Goal: Information Seeking & Learning: Learn about a topic

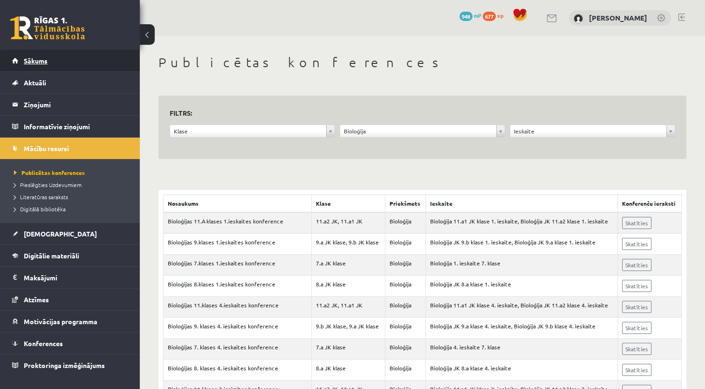
click at [38, 64] on span "Sākums" at bounding box center [36, 60] width 24 height 8
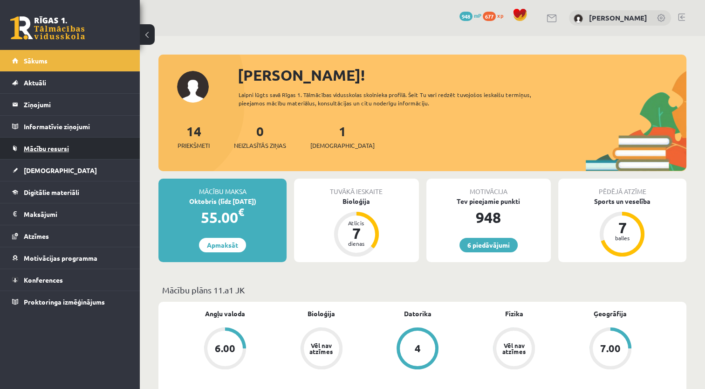
click at [41, 145] on span "Mācību resursi" at bounding box center [46, 148] width 45 height 8
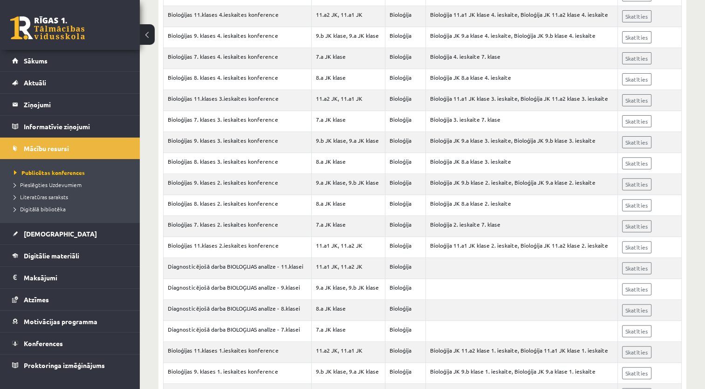
scroll to position [349, 0]
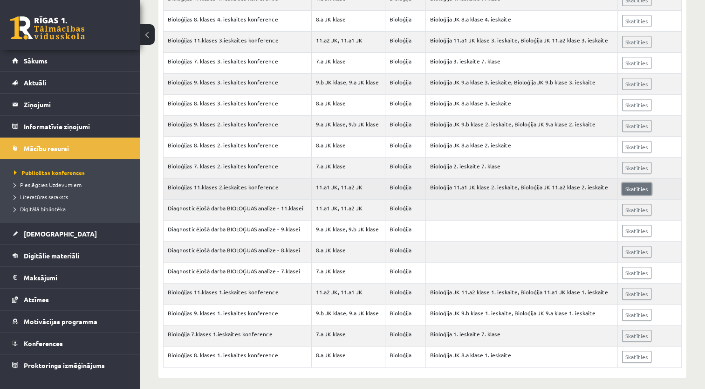
click at [634, 184] on link "Skatīties" at bounding box center [636, 189] width 29 height 12
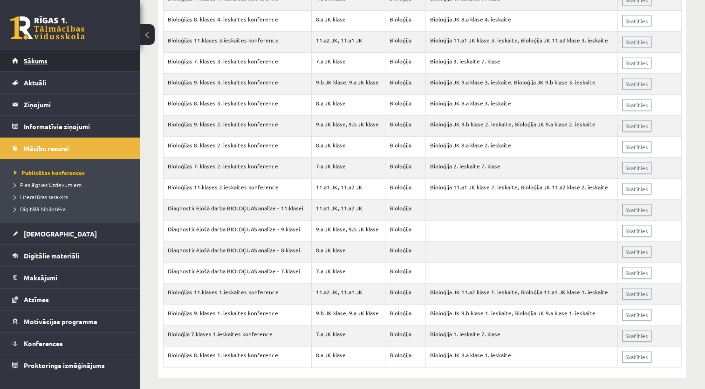
click at [37, 64] on span "Sākums" at bounding box center [36, 60] width 24 height 8
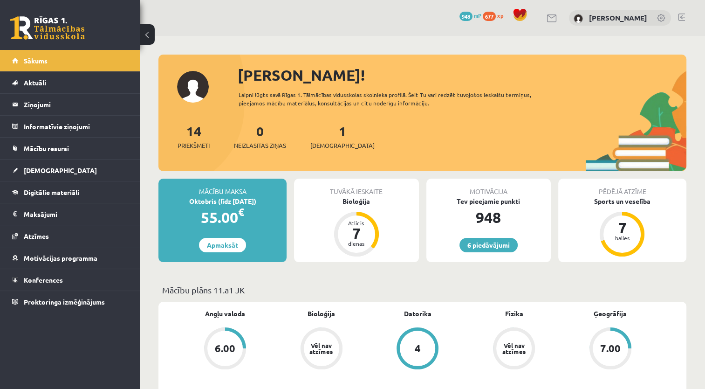
click at [326, 140] on div "1 Ieskaites" at bounding box center [342, 135] width 64 height 29
click at [326, 144] on span "[DEMOGRAPHIC_DATA]" at bounding box center [342, 145] width 64 height 9
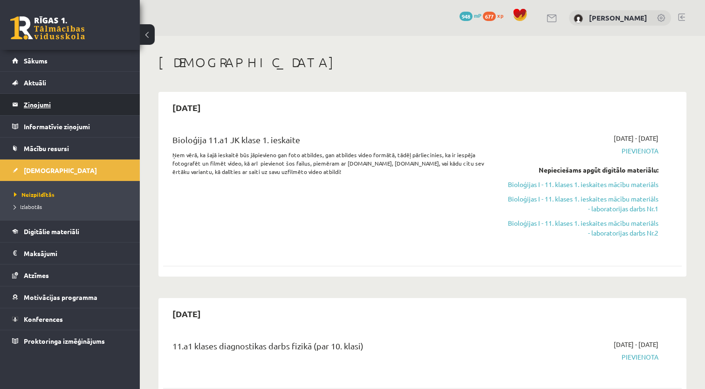
click at [53, 105] on legend "Ziņojumi 0" at bounding box center [76, 104] width 104 height 21
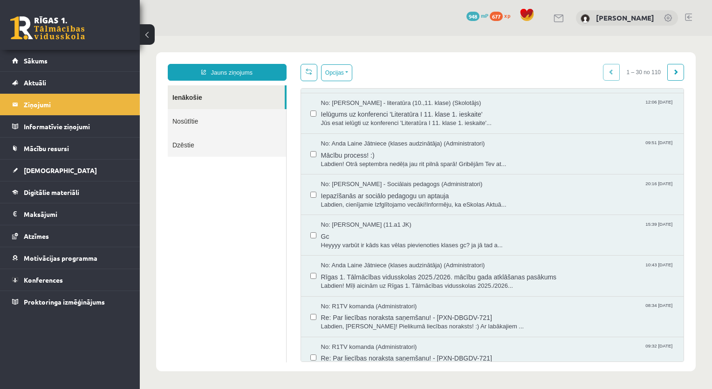
scroll to position [951, 0]
